Goal: Transaction & Acquisition: Purchase product/service

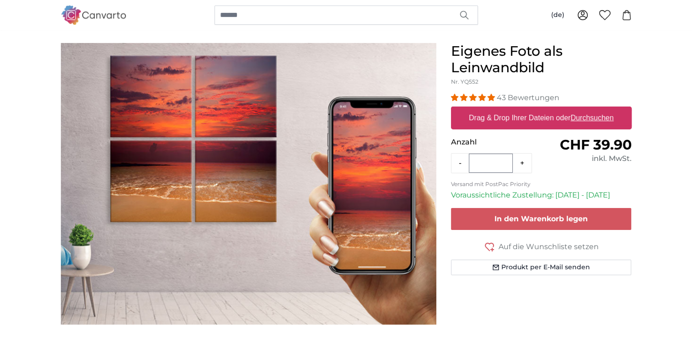
scroll to position [73, 0]
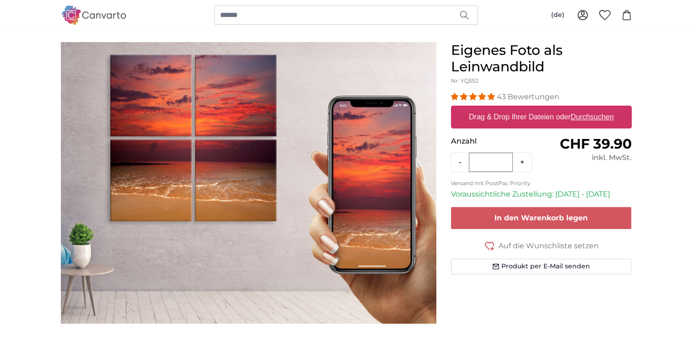
click at [544, 121] on label "Drag & Drop Ihrer Dateien oder Durchsuchen" at bounding box center [541, 117] width 152 height 18
click at [544, 108] on input "Drag & Drop Ihrer Dateien oder Durchsuchen" at bounding box center [541, 107] width 181 height 3
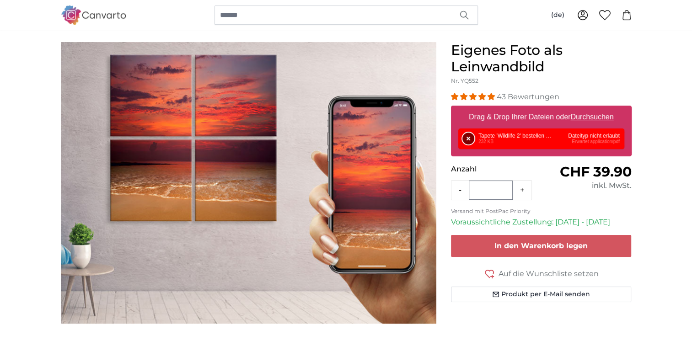
click at [463, 138] on button "Entfernen" at bounding box center [468, 139] width 12 height 12
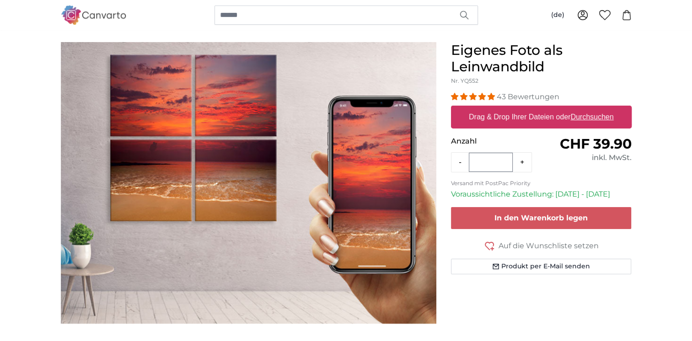
click at [595, 121] on label "Drag & Drop Ihrer Dateien oder Durchsuchen" at bounding box center [541, 117] width 152 height 18
click at [595, 108] on input "Drag & Drop Ihrer Dateien oder Durchsuchen" at bounding box center [541, 107] width 181 height 3
type input "**********"
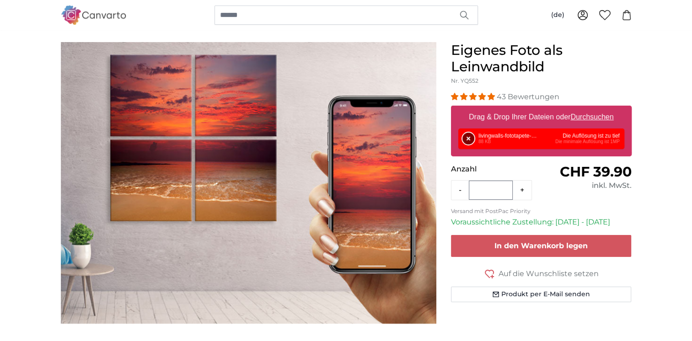
click at [466, 138] on button "Entfernen" at bounding box center [468, 139] width 12 height 12
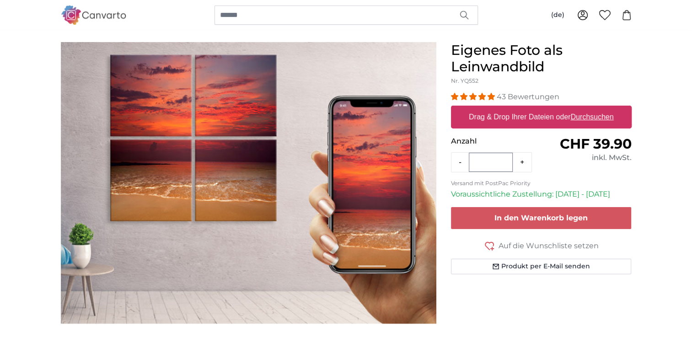
click at [580, 122] on label "Drag & Drop Ihrer Dateien oder Durchsuchen" at bounding box center [541, 117] width 152 height 18
click at [580, 108] on input "Drag & Drop Ihrer Dateien oder Durchsuchen" at bounding box center [541, 107] width 181 height 3
type input "**********"
